Goal: Complete application form

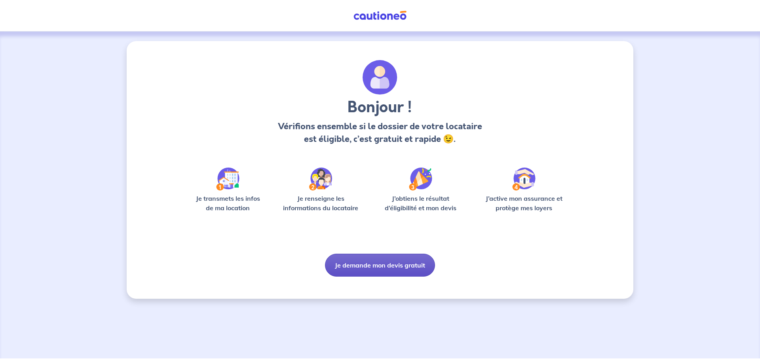
click at [408, 260] on button "Je demande mon devis gratuit" at bounding box center [380, 265] width 110 height 23
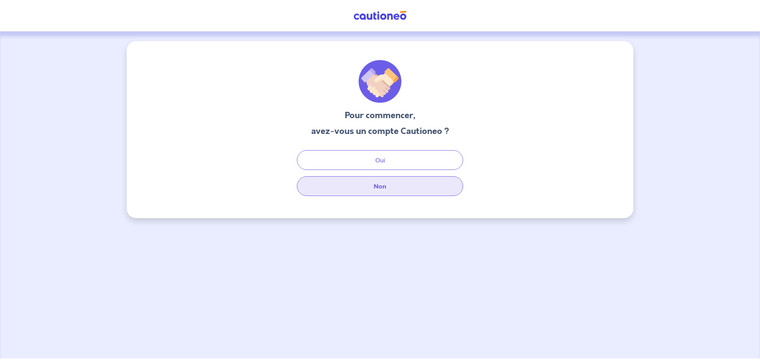
click at [389, 189] on button "Non" at bounding box center [380, 186] width 166 height 20
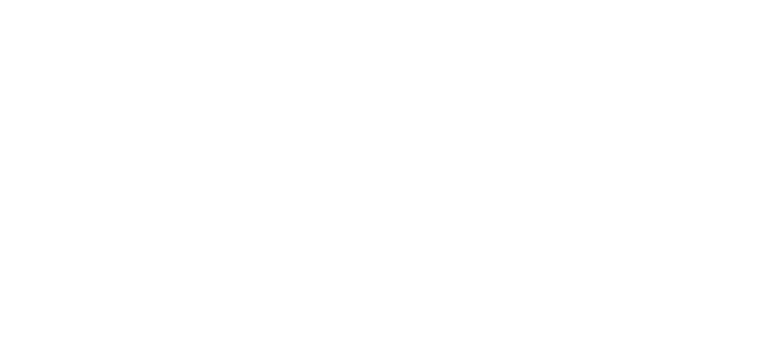
select select "FR"
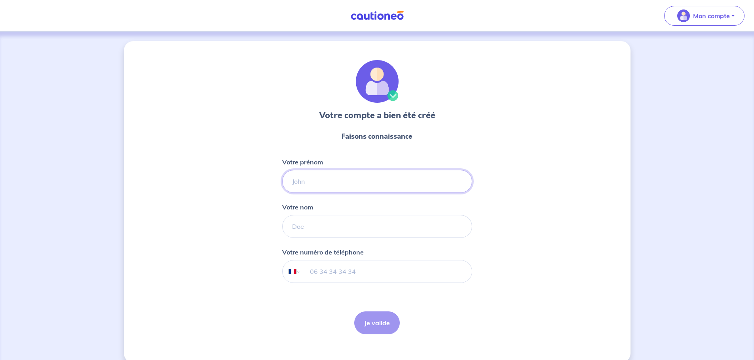
click at [381, 171] on input "Votre prénom" at bounding box center [377, 181] width 190 height 23
type input "[PERSON_NAME]"
type input "PREMEL"
type input "06 33 05 50 34"
click at [378, 333] on button "Je valide" at bounding box center [376, 323] width 45 height 23
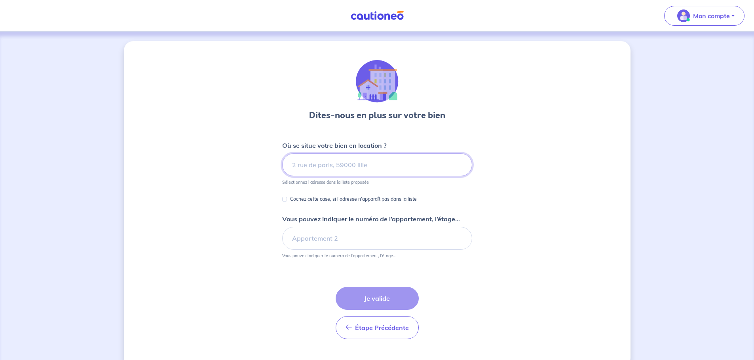
click at [389, 167] on input at bounding box center [377, 165] width 190 height 23
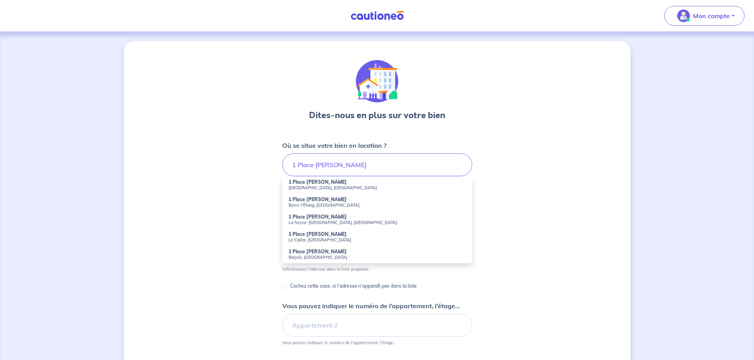
click at [368, 180] on li "1 Place Ledru Rollin Pézenas, France" at bounding box center [377, 184] width 190 height 17
type input "1 Place Ledru Rollin, Pézenas, France"
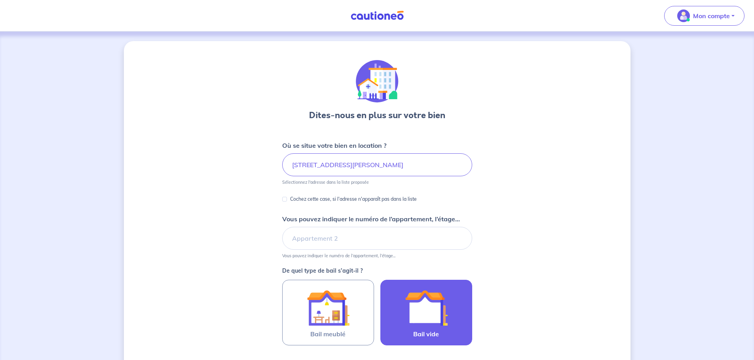
click at [419, 320] on img at bounding box center [426, 308] width 43 height 43
click at [0, 0] on input "Bail vide" at bounding box center [0, 0] width 0 height 0
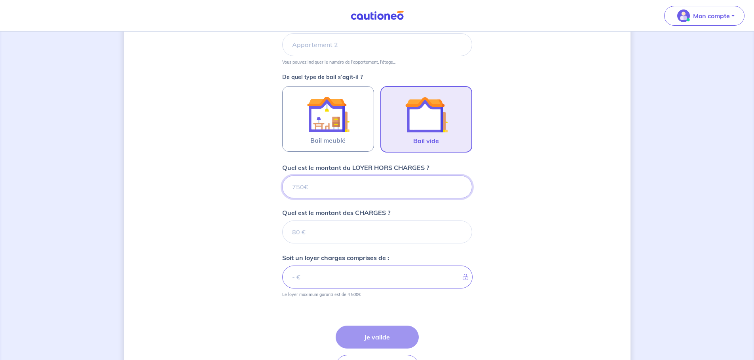
scroll to position [201, 0]
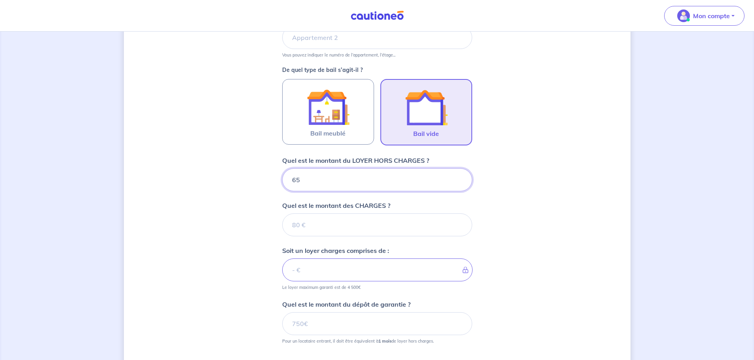
type input "650"
click at [340, 229] on input "Quel est le montant des CHARGES ?" at bounding box center [377, 225] width 190 height 23
type input "25"
type input "675"
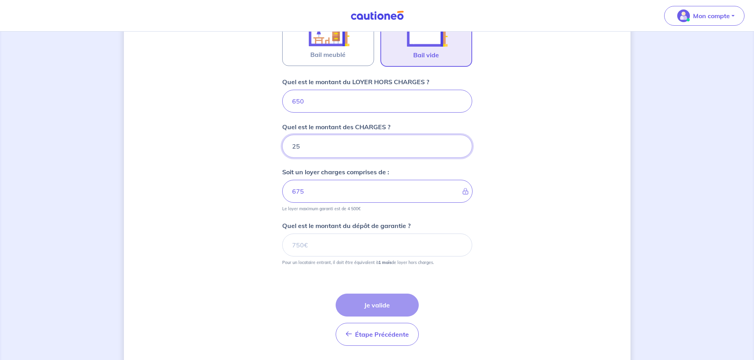
scroll to position [280, 0]
type input "25"
click at [329, 247] on input "Quel est le montant du dépôt de garantie ?" at bounding box center [377, 244] width 190 height 23
type input "650"
click at [376, 302] on button "Je valide" at bounding box center [376, 305] width 83 height 23
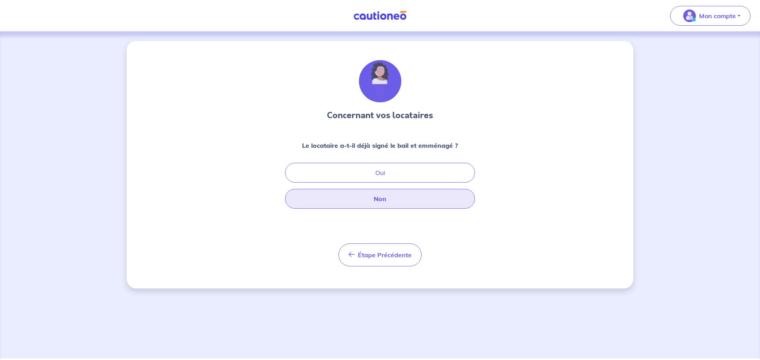
click at [394, 202] on button "Non" at bounding box center [380, 199] width 190 height 20
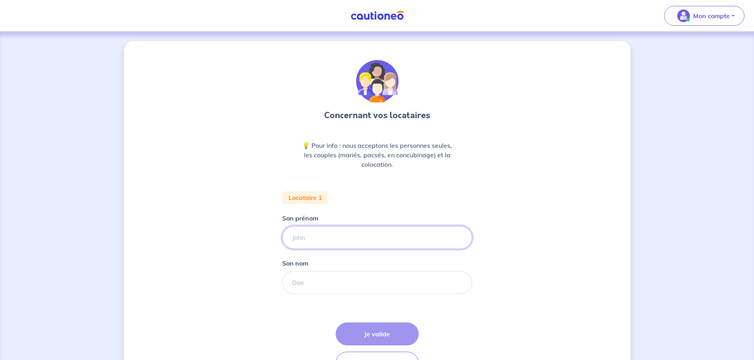
click at [363, 244] on input "Son prénom" at bounding box center [377, 237] width 190 height 23
click at [339, 239] on input "Son prénom" at bounding box center [377, 237] width 190 height 23
type input "Camille"
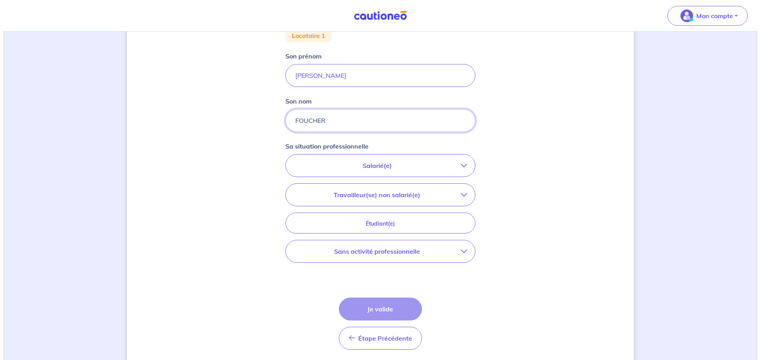
scroll to position [190, 0]
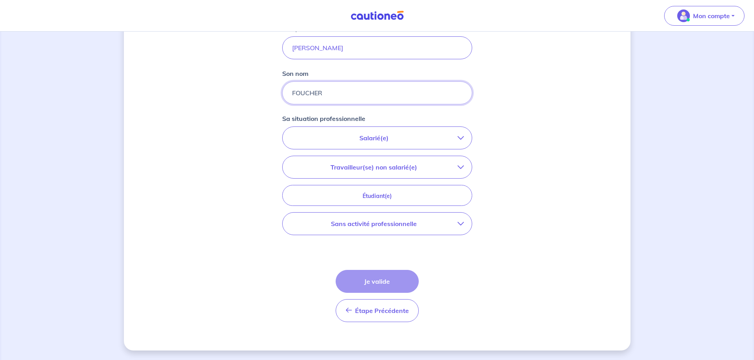
type input "FOUCHER"
click at [400, 225] on p "Sans activité professionnelle" at bounding box center [373, 223] width 167 height 9
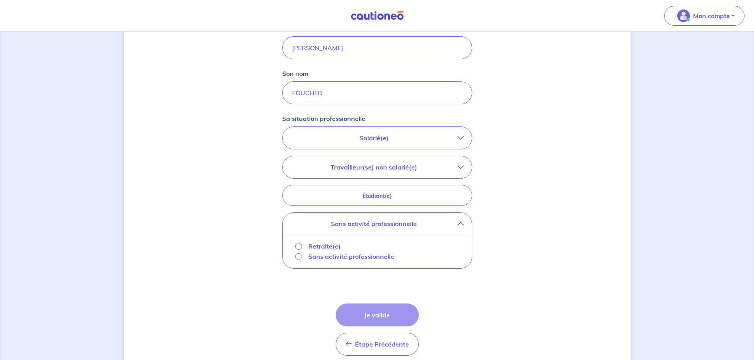
click at [344, 258] on p "Sans activité professionnelle" at bounding box center [351, 256] width 86 height 9
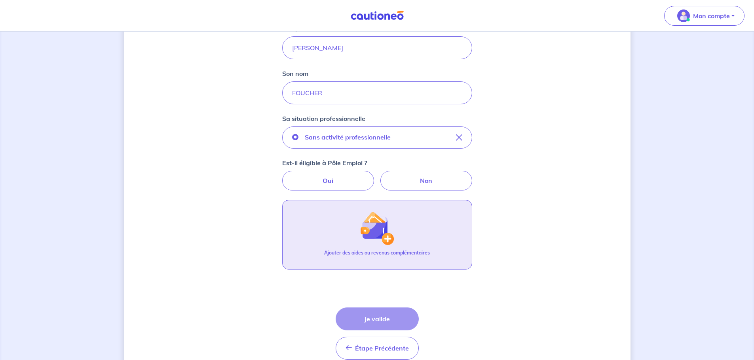
click at [421, 236] on button "Ajouter des aides ou revenus complémentaires" at bounding box center [377, 235] width 190 height 70
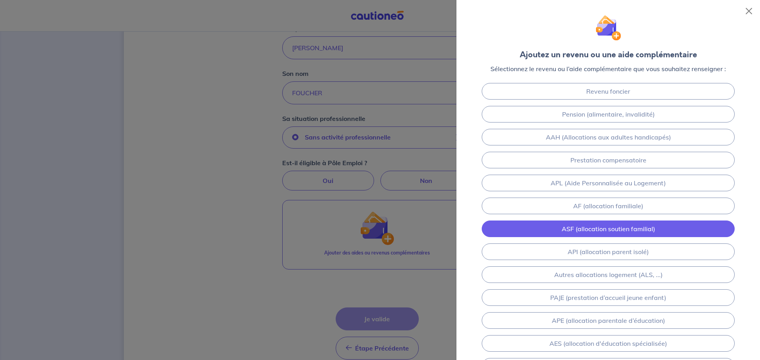
click at [622, 229] on link "ASF (allocation soutien familial)" at bounding box center [607, 229] width 253 height 17
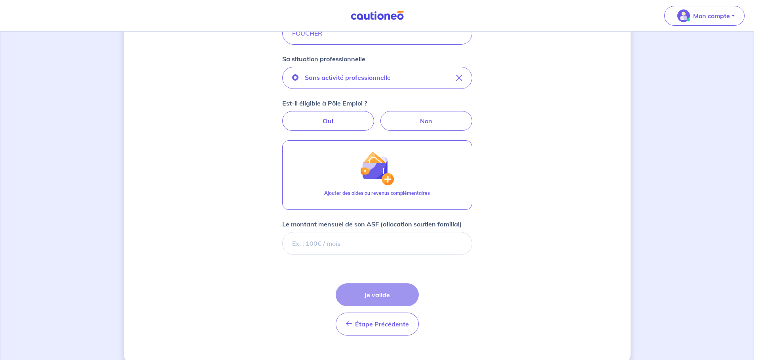
scroll to position [263, 0]
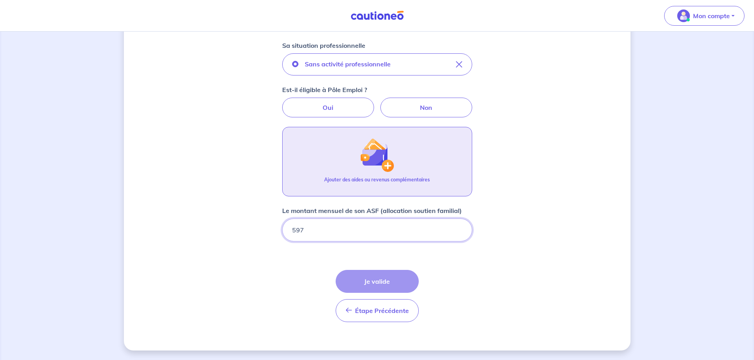
type input "597"
click at [402, 178] on p "Ajouter des aides ou revenus complémentaires" at bounding box center [377, 179] width 106 height 7
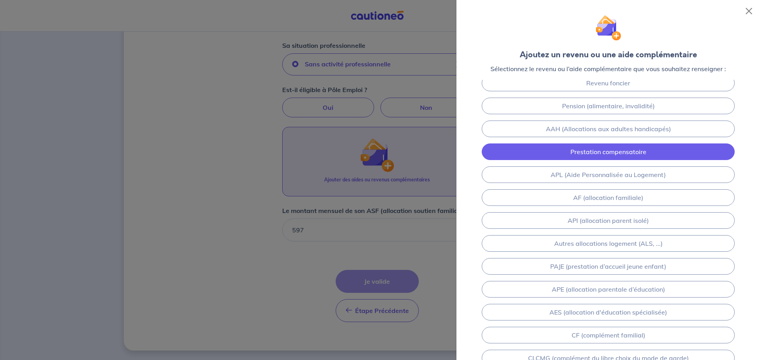
scroll to position [0, 0]
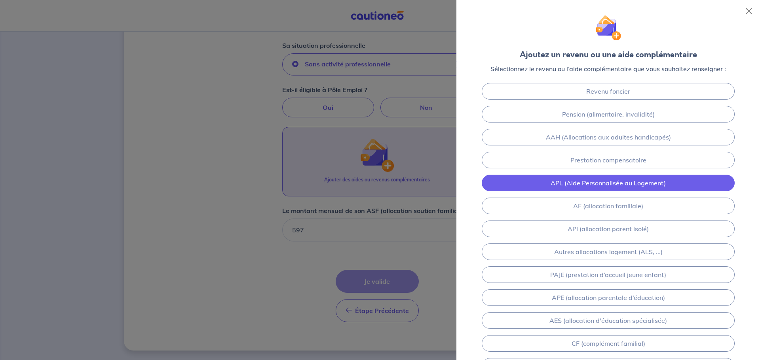
click at [635, 184] on link "APL (Aide Personnalisée au Logement)" at bounding box center [607, 183] width 253 height 17
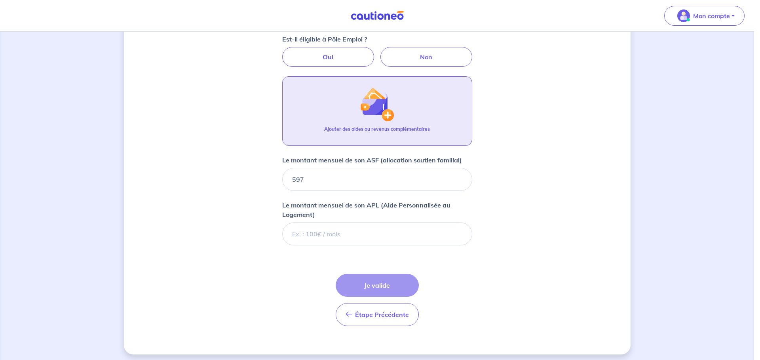
scroll to position [318, 0]
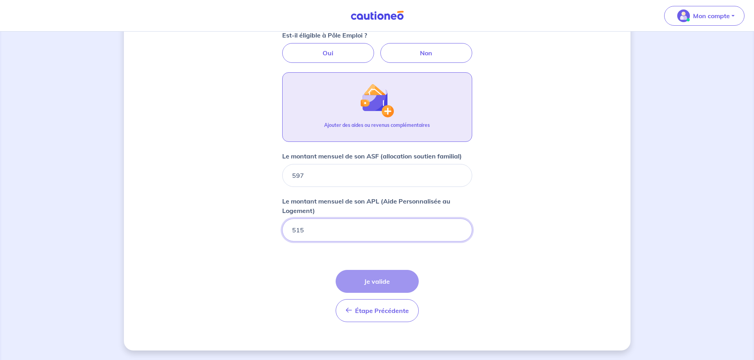
type input "515"
click at [390, 110] on img "button" at bounding box center [377, 100] width 34 height 34
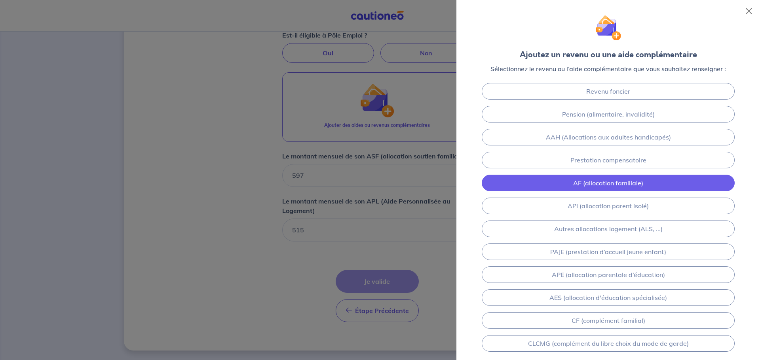
click at [649, 182] on link "AF (allocation familiale)" at bounding box center [607, 183] width 253 height 17
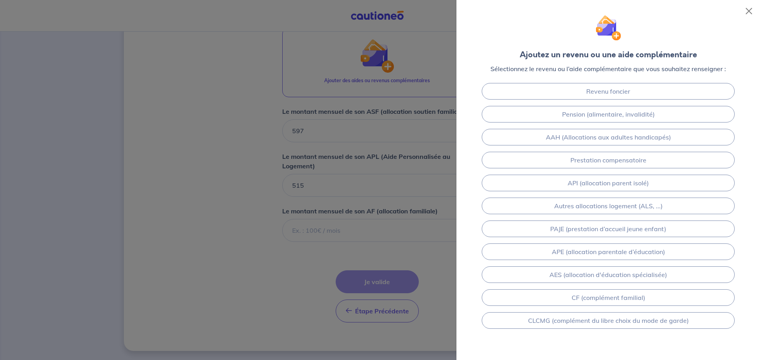
scroll to position [363, 0]
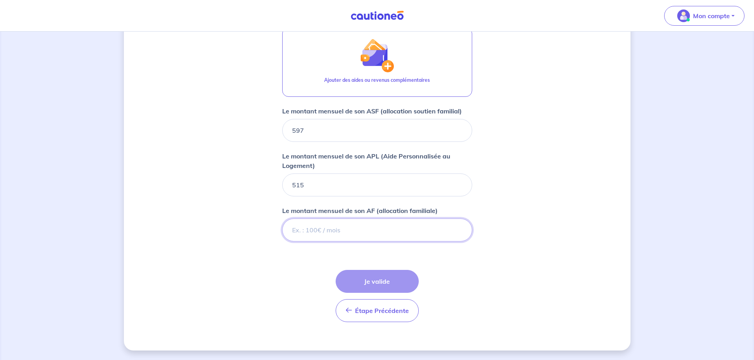
click at [370, 233] on input "Le montant mensuel de son AF (allocation familiale)" at bounding box center [377, 230] width 190 height 23
type input "344"
click at [428, 264] on form "Locataire 1 Son prénom Camille Son nom FOUCHER Sa situation professionnelle San…" at bounding box center [377, 79] width 190 height 500
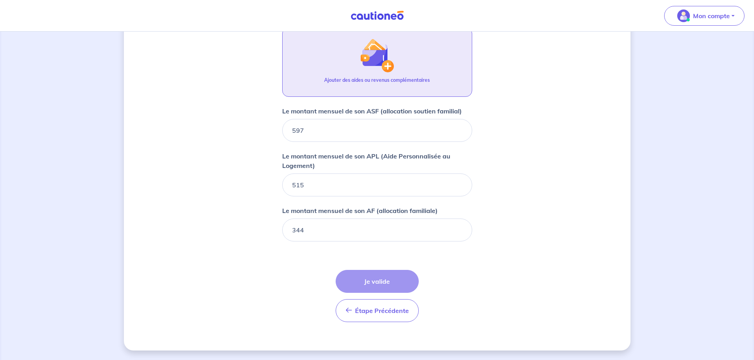
click at [401, 68] on button "Ajouter des aides ou revenus complémentaires" at bounding box center [377, 62] width 190 height 70
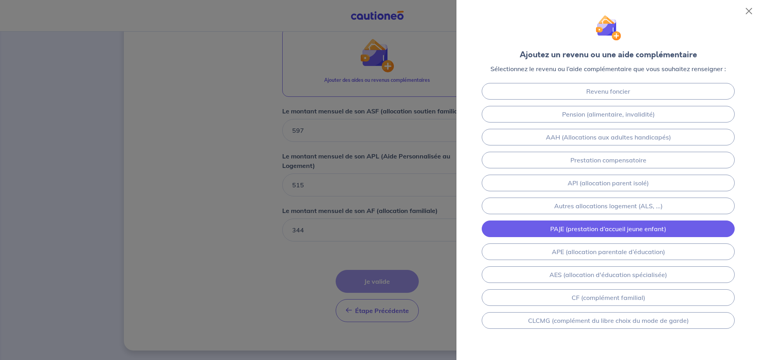
click at [623, 228] on link "PAJE (prestation d’accueil jeune enfant)" at bounding box center [607, 229] width 253 height 17
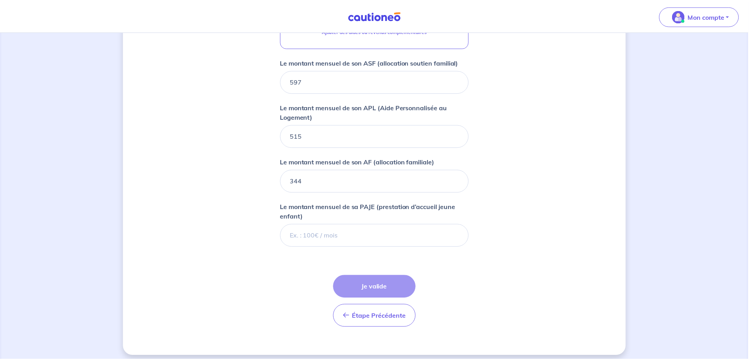
scroll to position [417, 0]
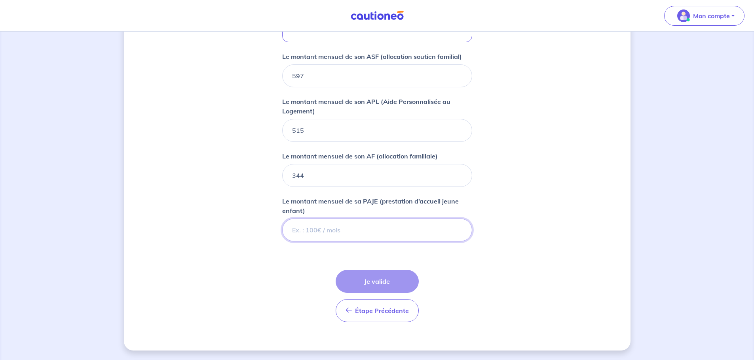
click at [430, 233] on input "Le montant mensuel de sa PAJE (prestation d’accueil jeune enfant)" at bounding box center [377, 230] width 190 height 23
type input "196"
click at [470, 249] on form "Locataire 1 Son prénom Camille Son nom FOUCHER Sa situation professionnelle San…" at bounding box center [377, 51] width 190 height 555
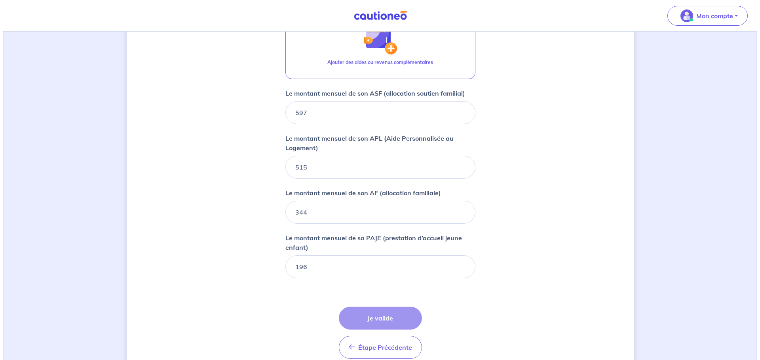
scroll to position [378, 0]
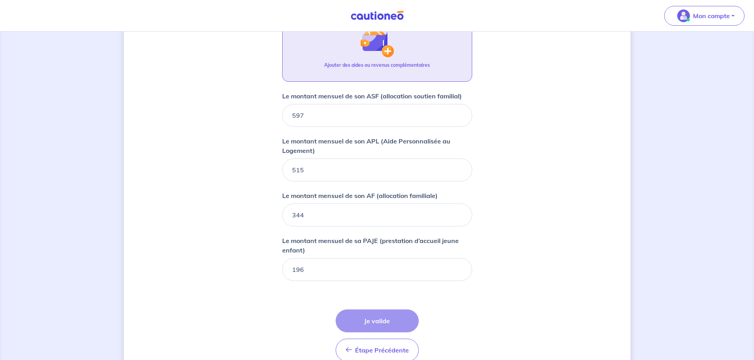
click at [413, 63] on p "Ajouter des aides ou revenus complémentaires" at bounding box center [377, 65] width 106 height 7
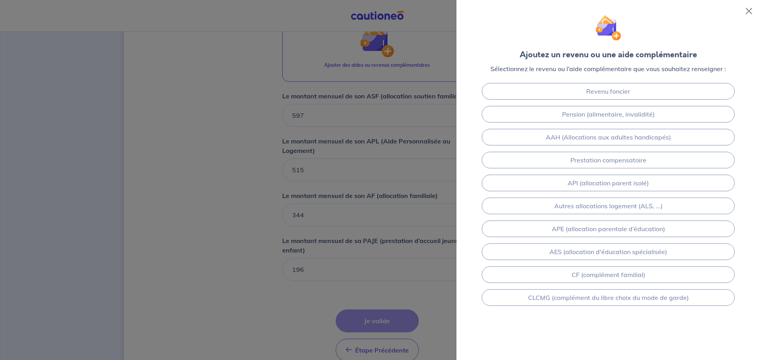
click at [432, 273] on div at bounding box center [380, 180] width 760 height 360
click at [254, 196] on div at bounding box center [380, 180] width 760 height 360
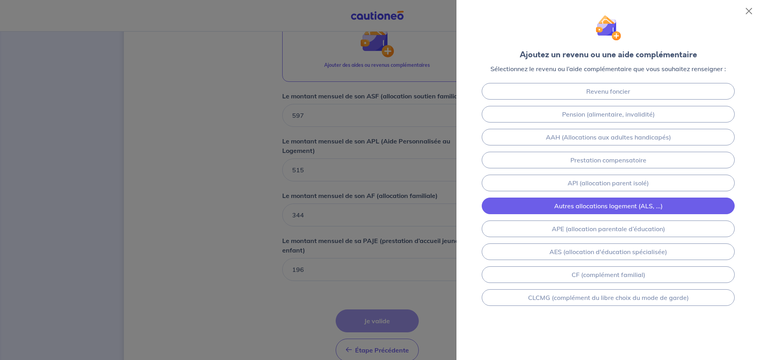
click at [665, 205] on link "Autres allocations logement (ALS, ...)" at bounding box center [607, 206] width 253 height 17
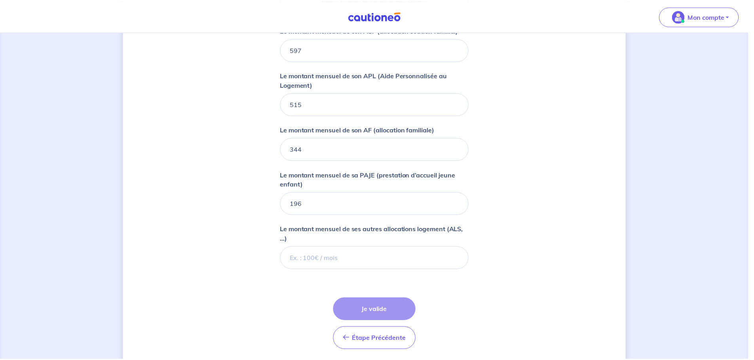
scroll to position [472, 0]
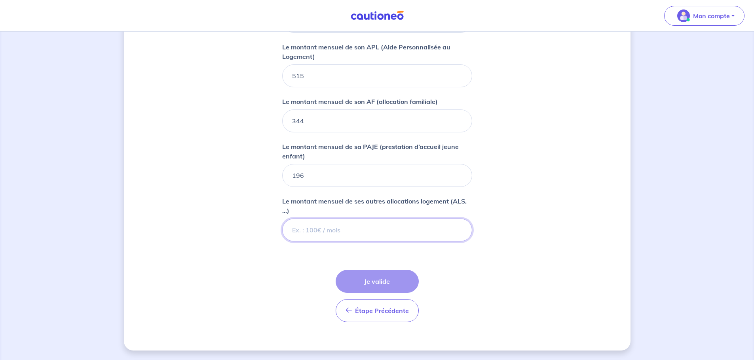
click at [390, 236] on input "Le montant mensuel de ses autres allocations logement (ALS, ...)" at bounding box center [377, 230] width 190 height 23
click at [339, 226] on input "Le montant mensuel de ses autres allocations logement (ALS, ...)" at bounding box center [377, 230] width 190 height 23
type input "594"
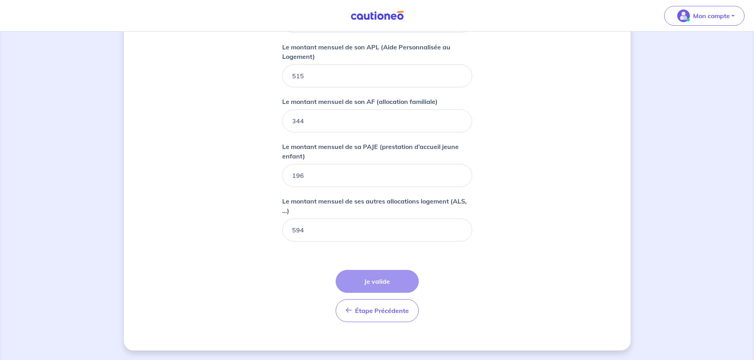
click at [393, 280] on div "Étape Précédente Précédent Je valide Je valide" at bounding box center [376, 296] width 83 height 52
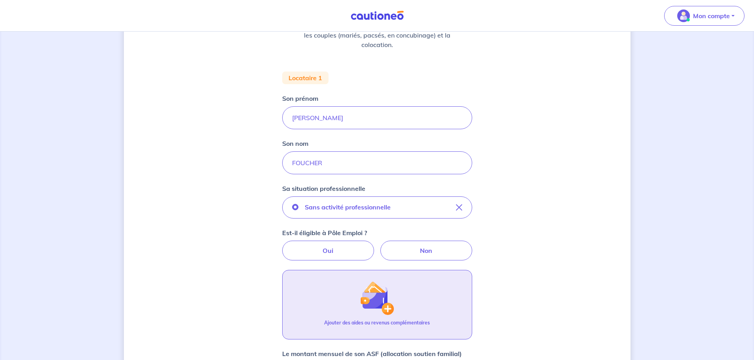
scroll to position [76, 0]
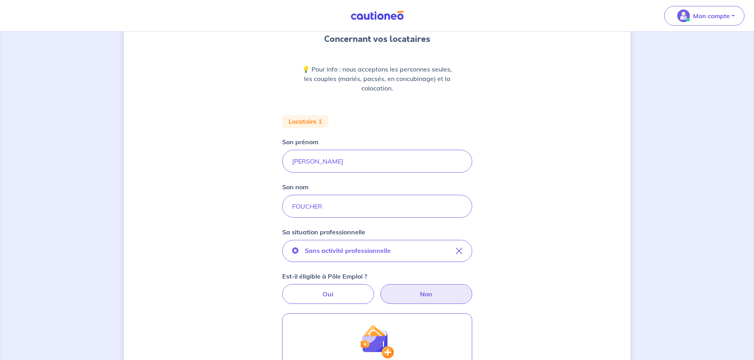
click at [413, 289] on label "Non" at bounding box center [426, 294] width 92 height 20
click at [379, 289] on input "Non" at bounding box center [376, 286] width 5 height 5
radio input "true"
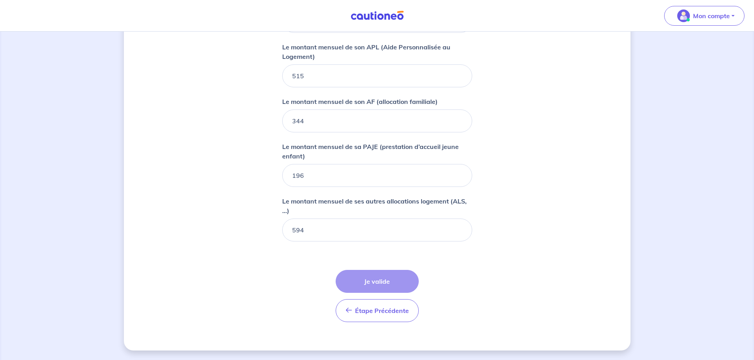
click at [393, 283] on div "Étape Précédente Précédent Je valide Je valide" at bounding box center [376, 296] width 83 height 52
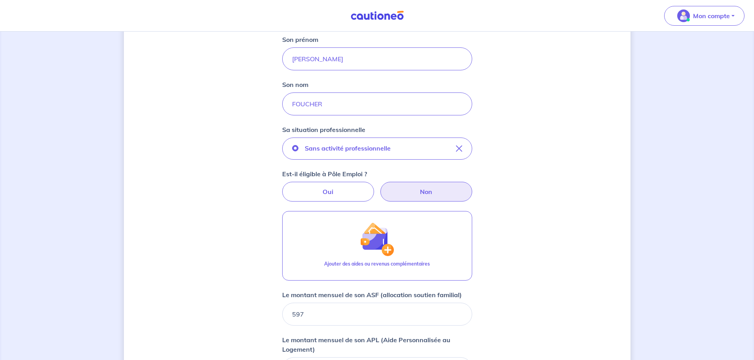
scroll to position [37, 0]
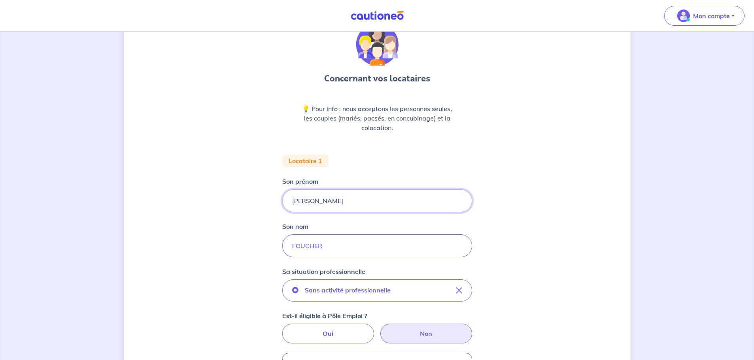
click at [353, 206] on input "Camille" at bounding box center [377, 201] width 190 height 23
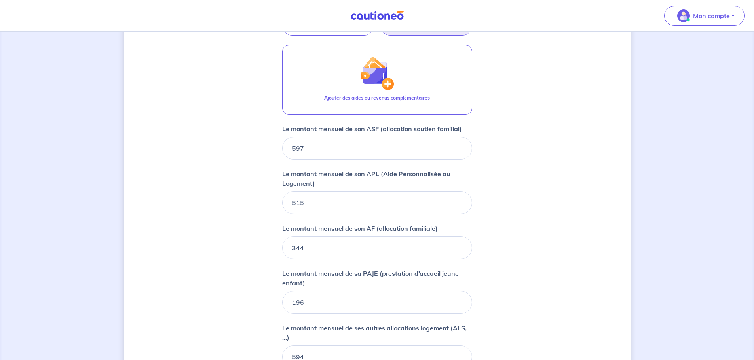
scroll to position [432, 0]
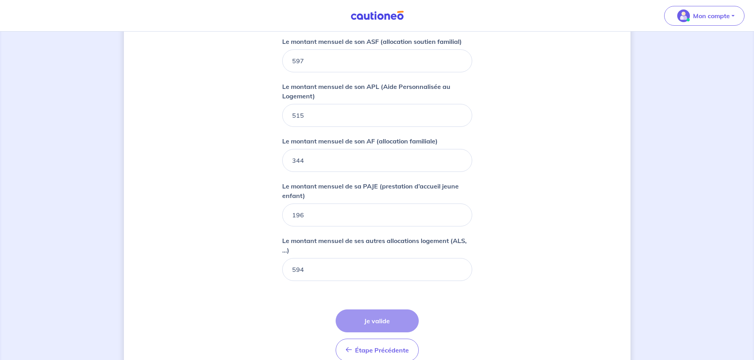
click at [368, 309] on form "Locataire 1 Son prénom Camille Son nom FOUCHER Sa situation professionnelle San…" at bounding box center [377, 63] width 190 height 609
click at [334, 282] on form "Locataire 1 Son prénom Camille Son nom FOUCHER Sa situation professionnelle San…" at bounding box center [377, 63] width 190 height 609
click at [340, 275] on input "594" at bounding box center [377, 269] width 190 height 23
click at [455, 273] on input "594" at bounding box center [377, 269] width 190 height 23
click at [458, 271] on input "593.99" at bounding box center [377, 269] width 190 height 23
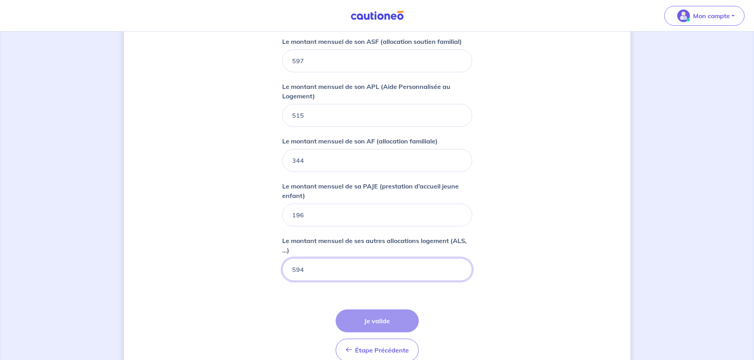
type input "594"
click at [460, 265] on input "594" at bounding box center [377, 269] width 190 height 23
click at [389, 322] on div "Étape Précédente Précédent Je valide Je valide" at bounding box center [376, 336] width 83 height 52
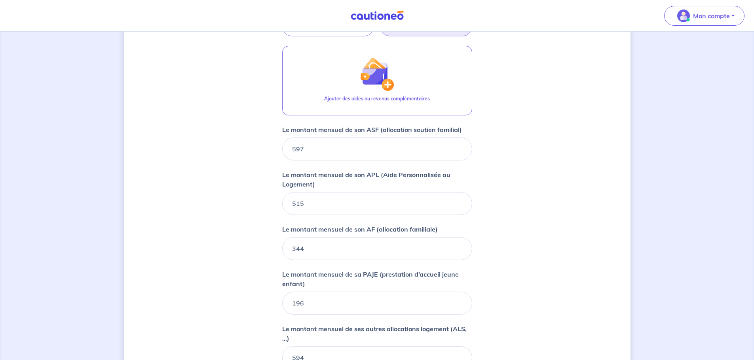
scroll to position [472, 0]
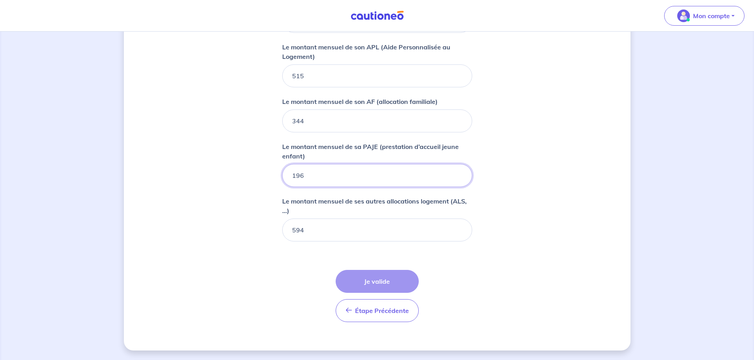
click at [354, 183] on input "196" at bounding box center [377, 175] width 190 height 23
click at [349, 233] on input "594" at bounding box center [377, 230] width 190 height 23
click at [339, 153] on p "Le montant mensuel de sa PAJE (prestation d’accueil jeune enfant)" at bounding box center [377, 151] width 190 height 19
click at [339, 164] on input "196" at bounding box center [377, 175] width 190 height 23
click at [335, 132] on input "344" at bounding box center [377, 121] width 190 height 23
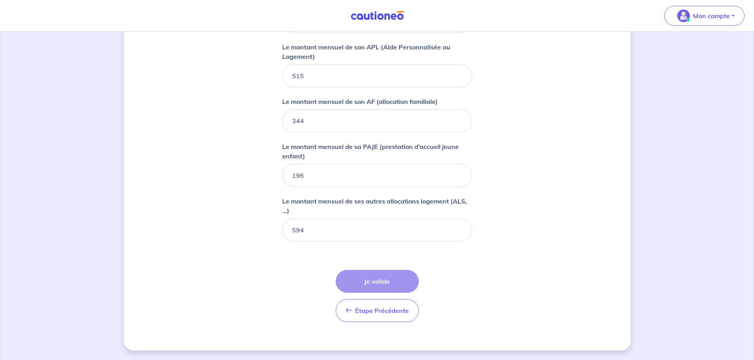
click at [340, 104] on p "Le montant mensuel de son AF (allocation familiale)" at bounding box center [359, 101] width 155 height 9
click at [340, 110] on input "344" at bounding box center [377, 121] width 190 height 23
click at [379, 277] on div "Étape Précédente Précédent Je valide Je valide" at bounding box center [376, 296] width 83 height 52
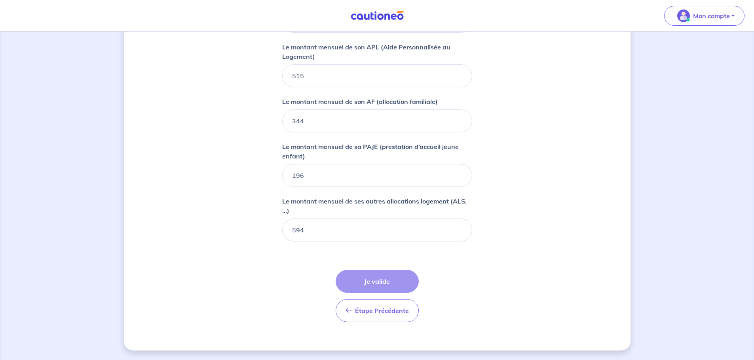
click at [389, 273] on div "Étape Précédente Précédent Je valide Je valide" at bounding box center [376, 296] width 83 height 52
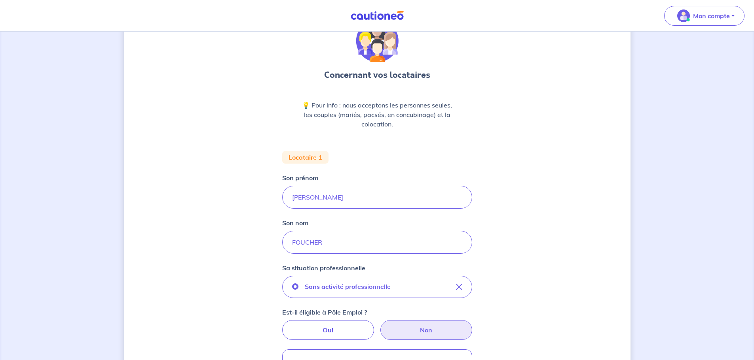
scroll to position [198, 0]
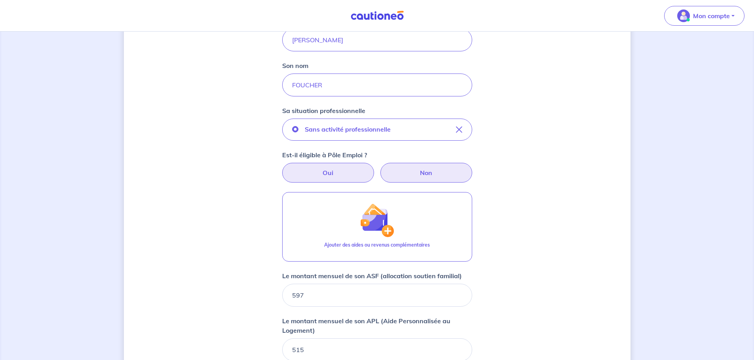
click at [339, 173] on label "Oui" at bounding box center [328, 173] width 92 height 20
click at [374, 168] on input "Oui" at bounding box center [376, 165] width 5 height 5
radio input "true"
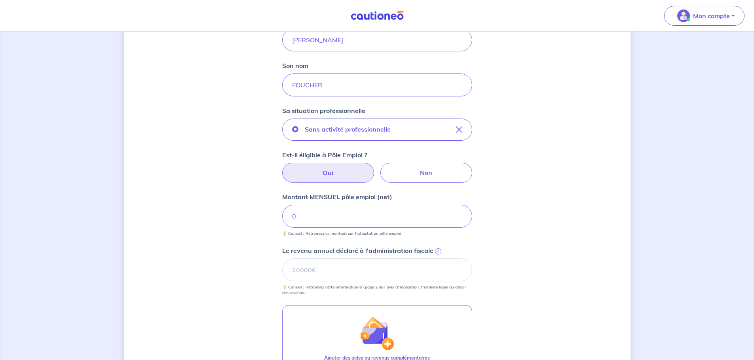
click at [419, 162] on div "Est-il éligible à Pôle Emploi ? Oui Non" at bounding box center [377, 166] width 190 height 32
click at [422, 172] on label "Non" at bounding box center [426, 173] width 92 height 20
click at [379, 168] on input "Non" at bounding box center [376, 165] width 5 height 5
radio input "true"
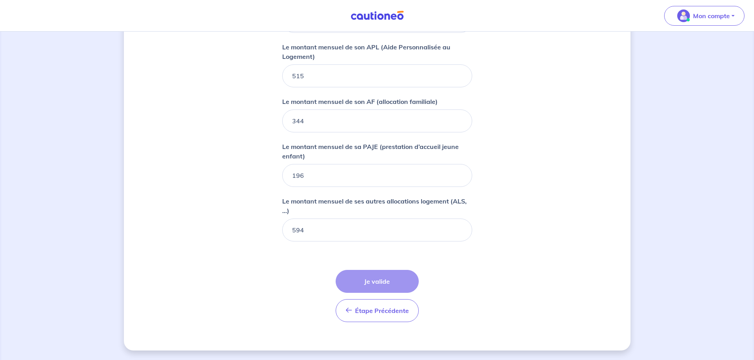
click at [383, 282] on div "Étape Précédente Précédent Je valide Je valide" at bounding box center [376, 296] width 83 height 52
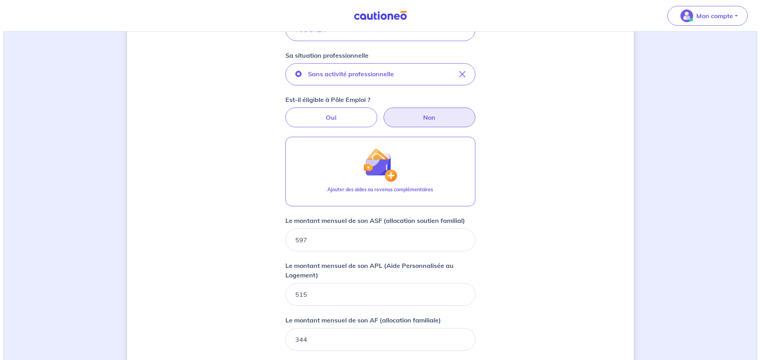
scroll to position [235, 0]
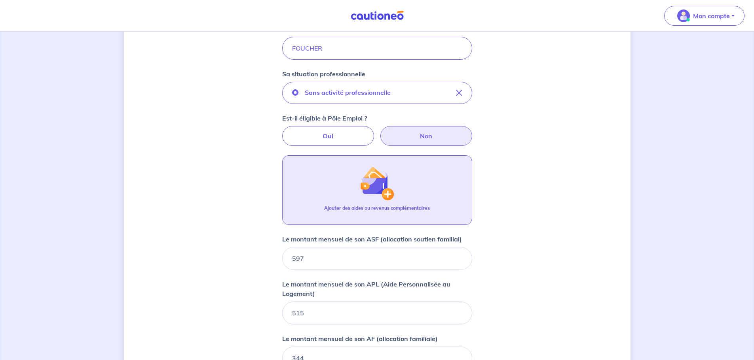
click at [375, 219] on button "Ajouter des aides ou revenus complémentaires" at bounding box center [377, 190] width 190 height 70
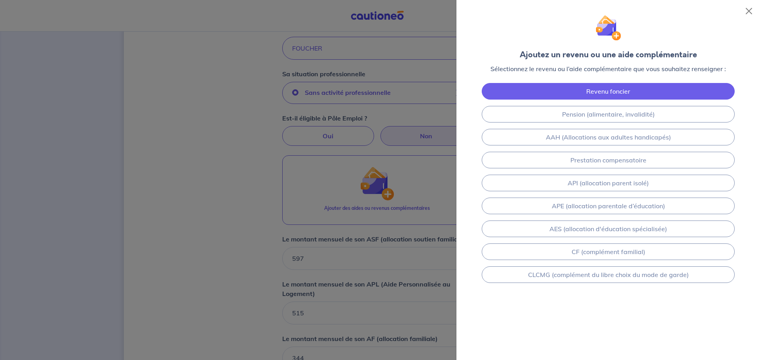
click at [629, 91] on link "Revenu foncier" at bounding box center [607, 91] width 253 height 17
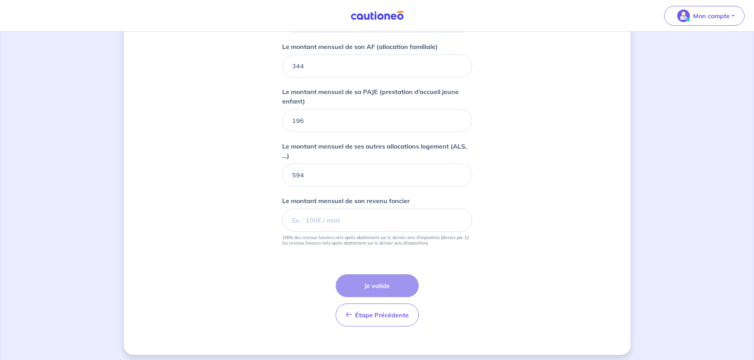
scroll to position [531, 0]
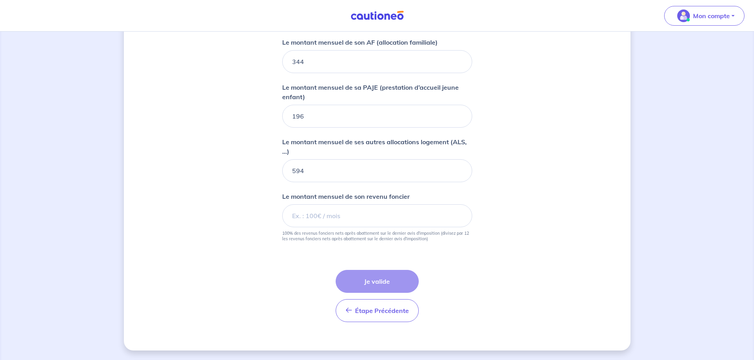
click at [431, 230] on small "100% des revenus fonciers nets après abattement sur le dernier avis d’impositio…" at bounding box center [377, 234] width 190 height 14
click at [385, 275] on div "Étape Précédente Précédent Je valide Je valide" at bounding box center [376, 296] width 83 height 52
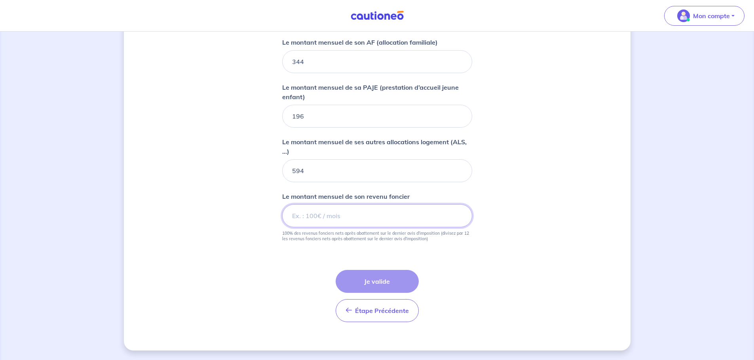
click at [362, 220] on input "Le montant mensuel de son revenu foncier" at bounding box center [377, 216] width 190 height 23
type input "0"
click at [384, 321] on button "Étape Précédente Précédent" at bounding box center [376, 310] width 83 height 23
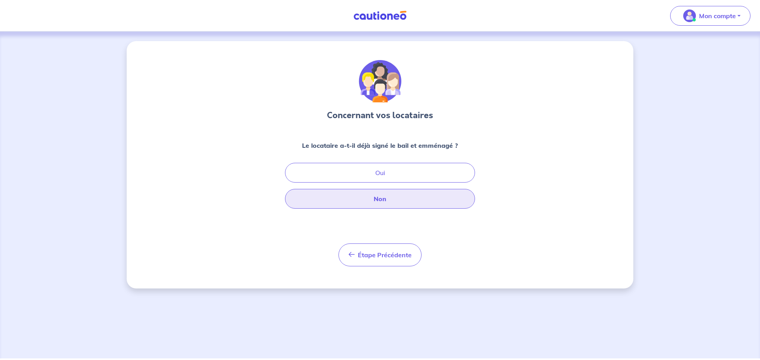
click at [402, 191] on button "Non" at bounding box center [380, 199] width 190 height 20
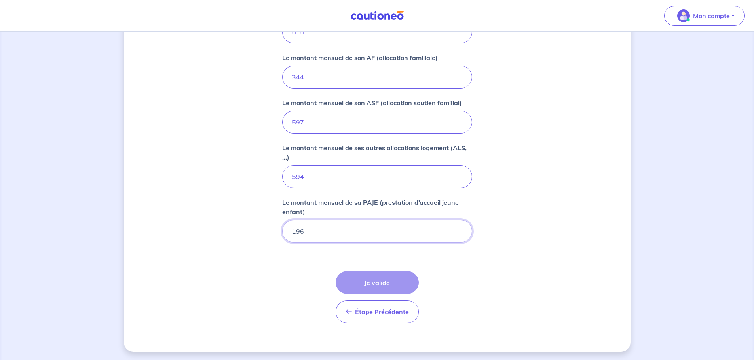
scroll to position [472, 0]
click at [382, 284] on div "Étape Précédente Précédent Je valide Je valide" at bounding box center [376, 296] width 83 height 52
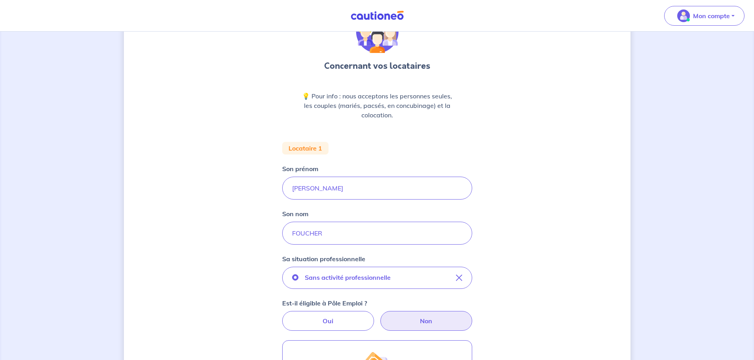
scroll to position [237, 0]
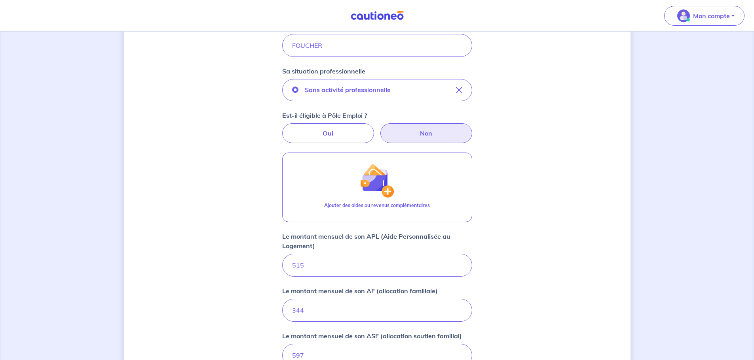
click at [507, 167] on div "Concernant vos locataires 💡 Pour info : nous acceptons les personnes seules, le…" at bounding box center [377, 195] width 506 height 782
click at [438, 133] on label "Non" at bounding box center [426, 133] width 92 height 20
click at [379, 129] on input "Non" at bounding box center [376, 125] width 5 height 5
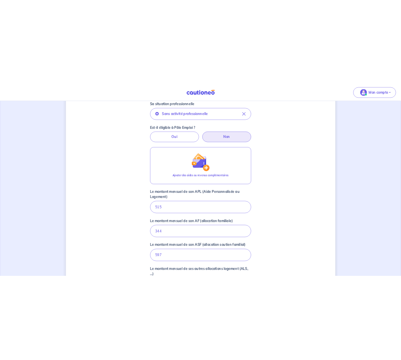
scroll to position [435, 0]
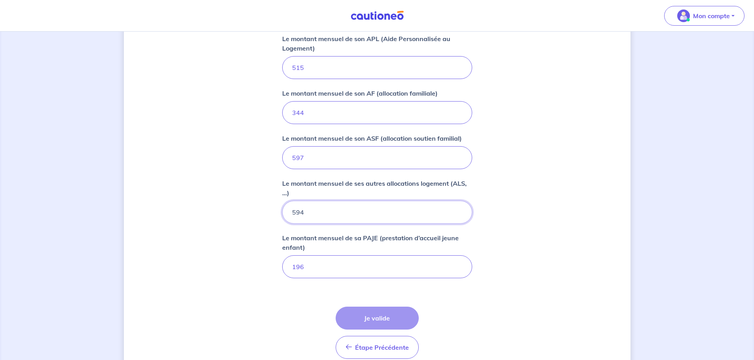
click at [349, 212] on input "594" at bounding box center [377, 212] width 190 height 23
click at [350, 275] on input "196" at bounding box center [377, 267] width 190 height 23
click at [359, 317] on div "Étape Précédente Précédent Je valide Je valide" at bounding box center [376, 333] width 83 height 52
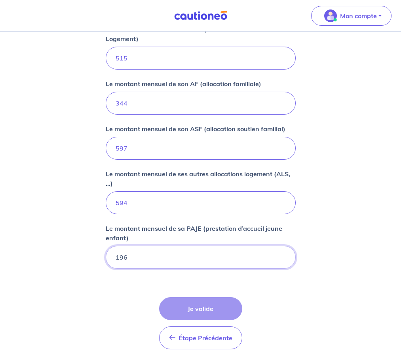
click at [206, 265] on input "196" at bounding box center [201, 257] width 190 height 23
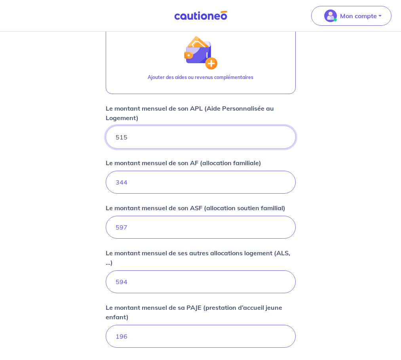
click at [166, 131] on input "515" at bounding box center [201, 137] width 190 height 23
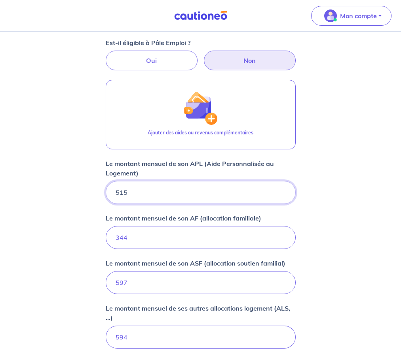
scroll to position [317, 0]
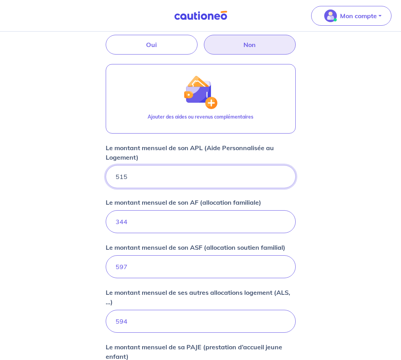
click at [147, 176] on input "515" at bounding box center [201, 176] width 190 height 23
type input "5"
type input "515"
drag, startPoint x: 138, startPoint y: 229, endPoint x: 83, endPoint y: 224, distance: 54.4
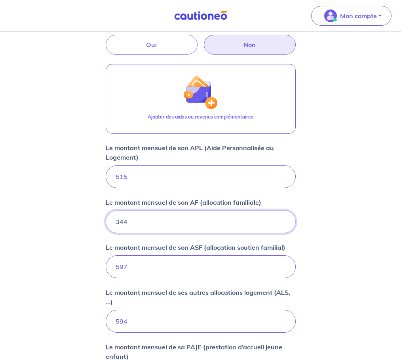
click at [83, 224] on div "Concernant vos locataires 💡 Pour info : nous acceptons les personnes seules, le…" at bounding box center [200, 112] width 401 height 794
type input "344"
drag, startPoint x: 140, startPoint y: 268, endPoint x: 65, endPoint y: 264, distance: 74.9
click at [65, 264] on div "Concernant vos locataires 💡 Pour info : nous acceptons les personnes seules, le…" at bounding box center [200, 112] width 401 height 794
type input "597"
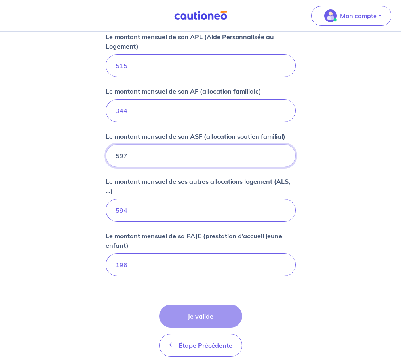
scroll to position [435, 0]
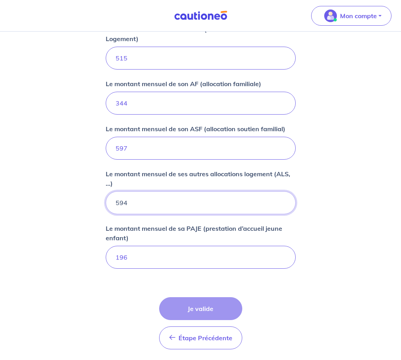
drag, startPoint x: 169, startPoint y: 206, endPoint x: 56, endPoint y: 205, distance: 112.4
type input "594"
drag, startPoint x: 100, startPoint y: 262, endPoint x: 80, endPoint y: 262, distance: 19.4
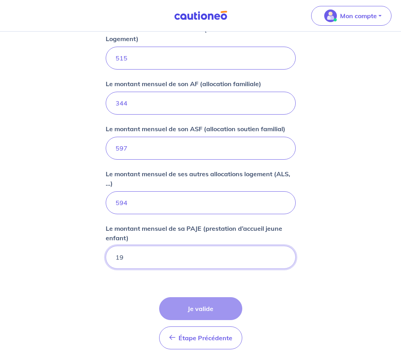
type input "196"
click at [112, 290] on form "Locataire 1 Son prénom Camille Son nom FOUCHER Sa situation professionnelle San…" at bounding box center [201, 51] width 190 height 609
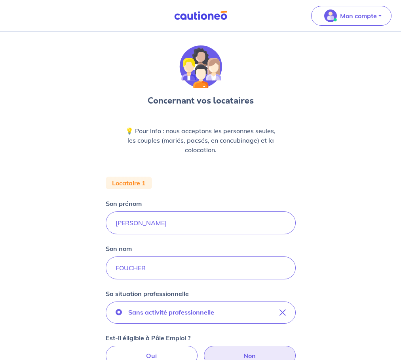
scroll to position [0, 0]
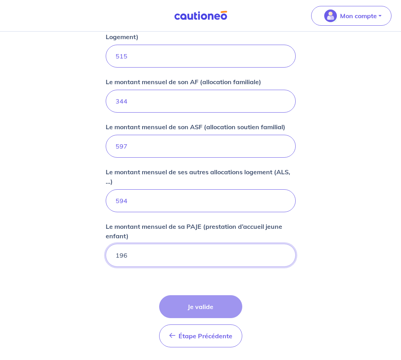
scroll to position [466, 0]
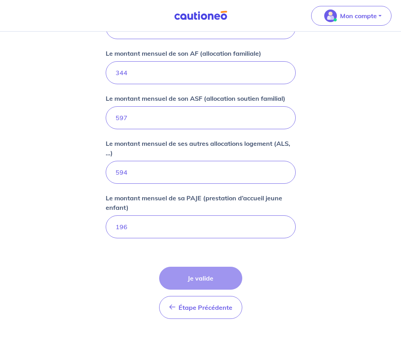
click at [225, 275] on div "Étape Précédente Précédent Je valide Je valide" at bounding box center [200, 293] width 83 height 52
click at [205, 276] on div "Étape Précédente Précédent Je valide Je valide" at bounding box center [200, 293] width 83 height 52
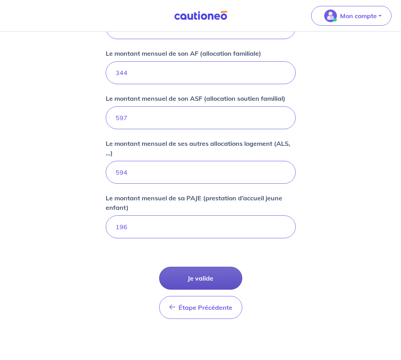
click at [191, 276] on button "Je valide" at bounding box center [200, 278] width 83 height 23
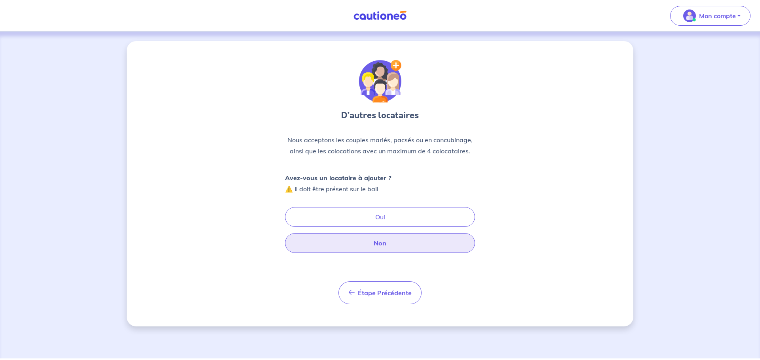
click at [383, 248] on button "Non" at bounding box center [380, 243] width 190 height 20
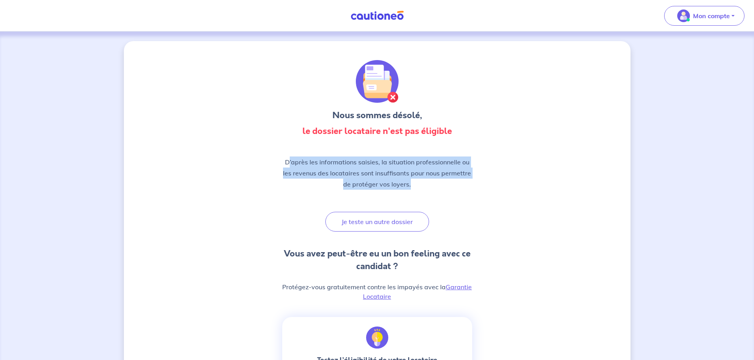
drag, startPoint x: 288, startPoint y: 160, endPoint x: 488, endPoint y: 201, distance: 204.3
